Goal: Navigation & Orientation: Find specific page/section

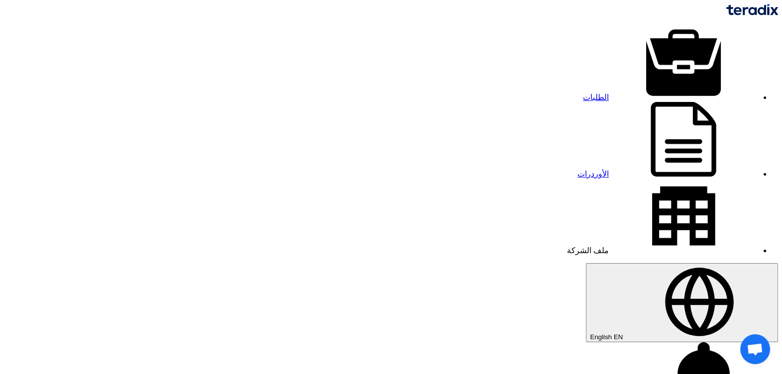
drag, startPoint x: 269, startPoint y: 361, endPoint x: 325, endPoint y: 91, distance: 275.6
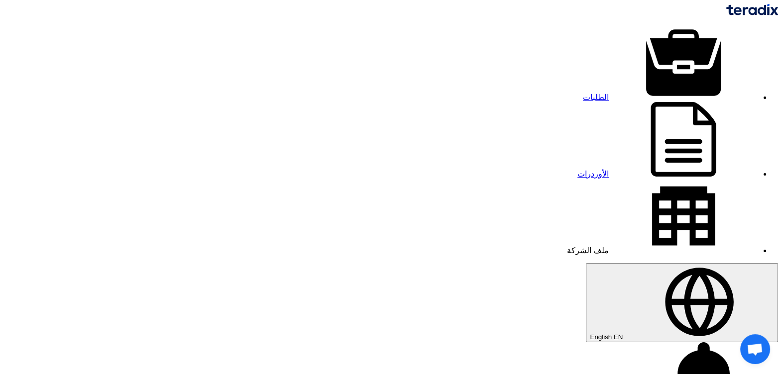
drag, startPoint x: 325, startPoint y: 91, endPoint x: 295, endPoint y: 48, distance: 53.2
